Goal: Check status: Check status

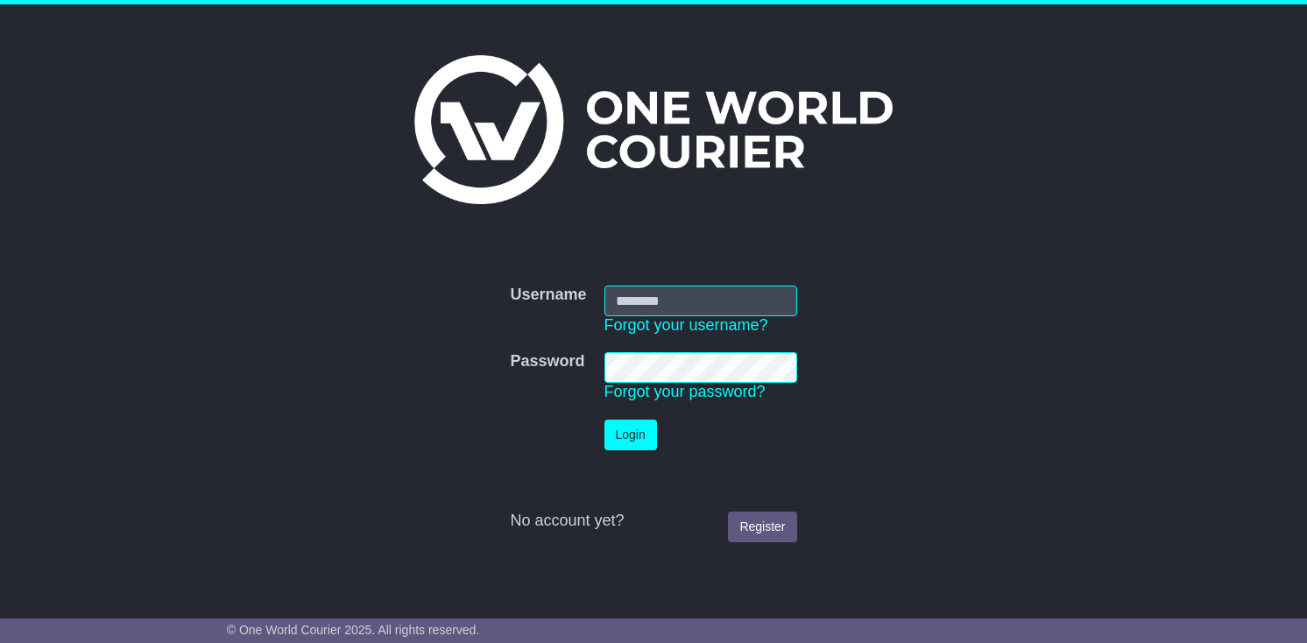
click at [626, 299] on input "Username" at bounding box center [701, 301] width 193 height 31
type input "**********"
click at [605, 420] on button "Login" at bounding box center [631, 435] width 53 height 31
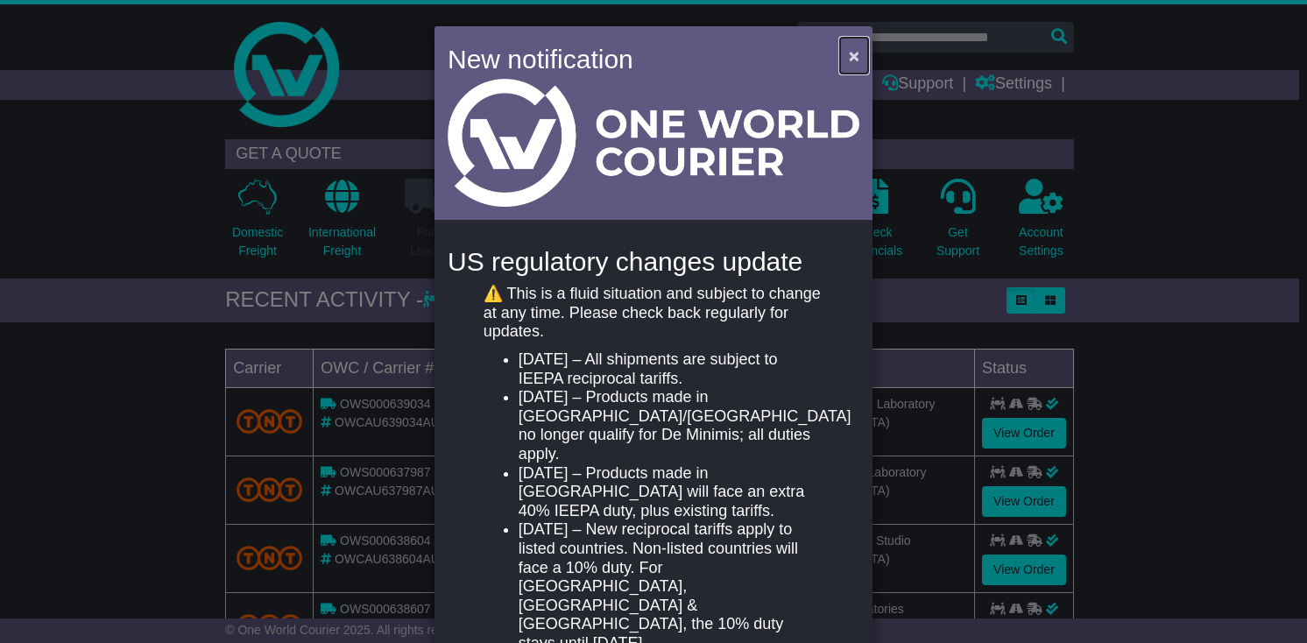
drag, startPoint x: 774, startPoint y: 139, endPoint x: 842, endPoint y: 53, distance: 110.4
click at [842, 53] on button "×" at bounding box center [854, 56] width 28 height 36
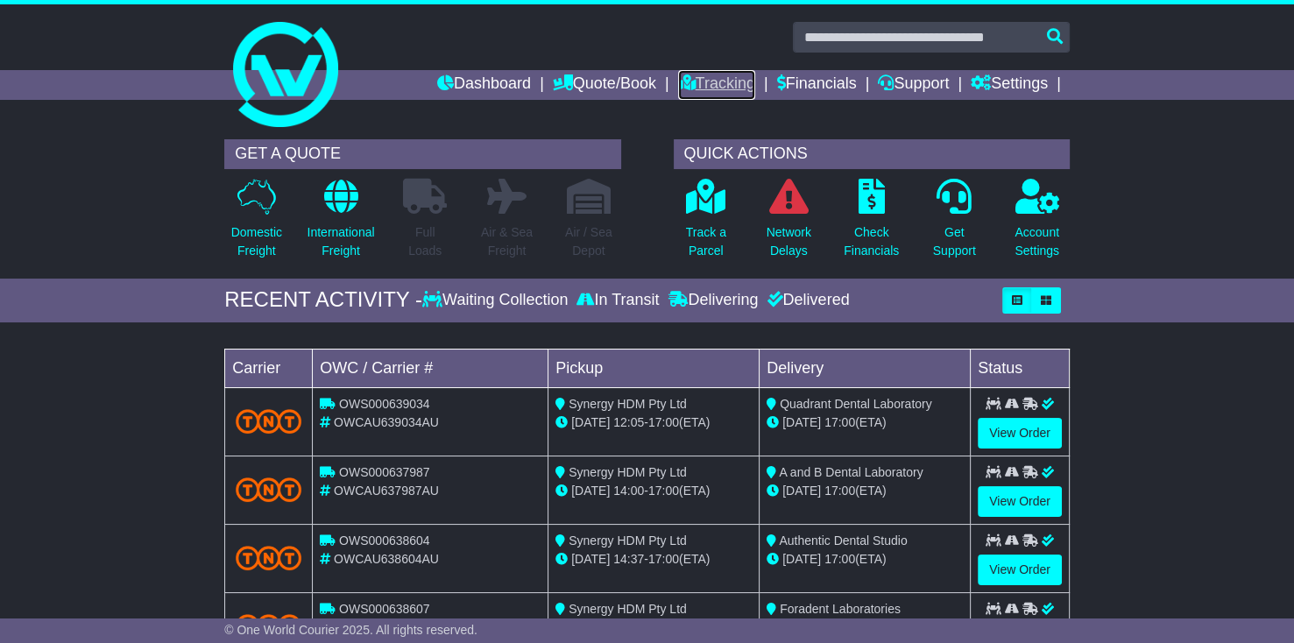
click at [705, 88] on link "Tracking" at bounding box center [716, 85] width 77 height 30
